Goal: Information Seeking & Learning: Find specific fact

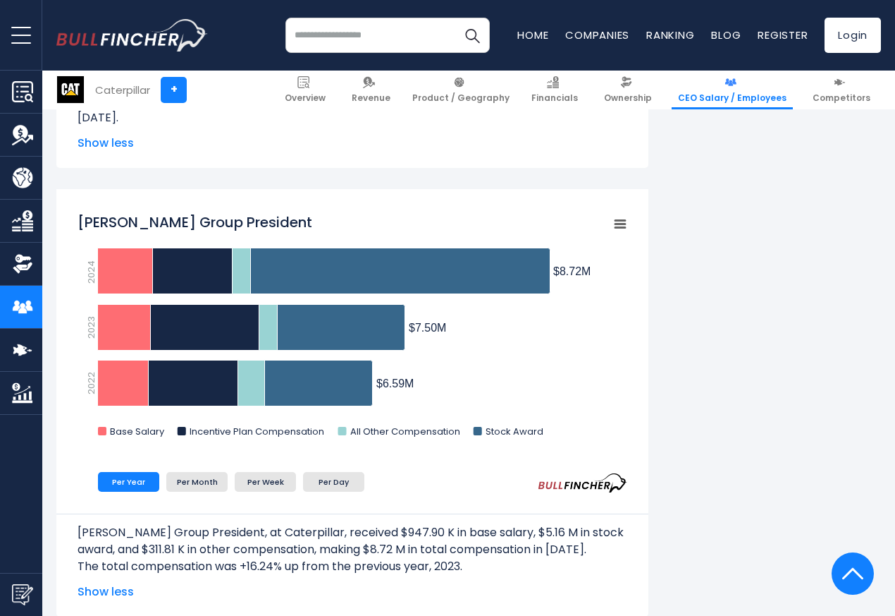
scroll to position [1269, 0]
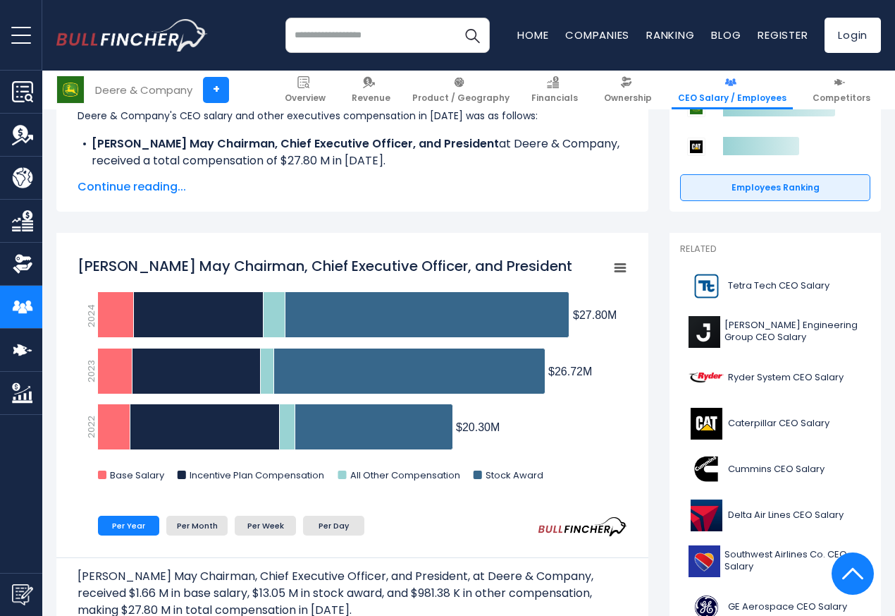
scroll to position [247, 0]
